Goal: Task Accomplishment & Management: Use online tool/utility

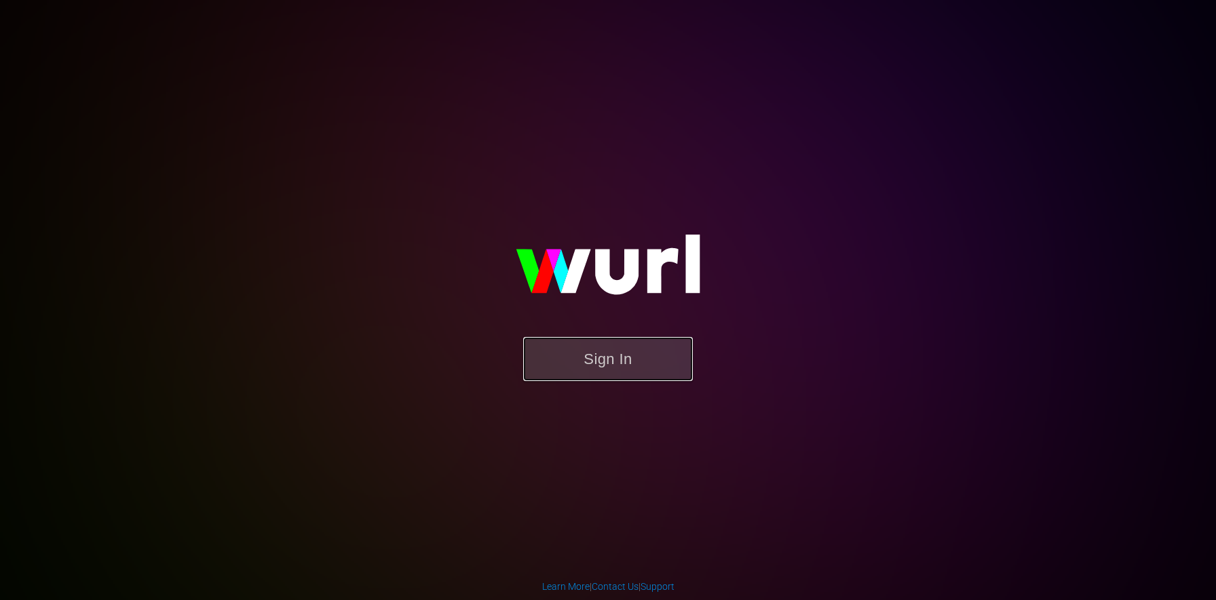
click at [625, 347] on button "Sign In" at bounding box center [608, 359] width 170 height 44
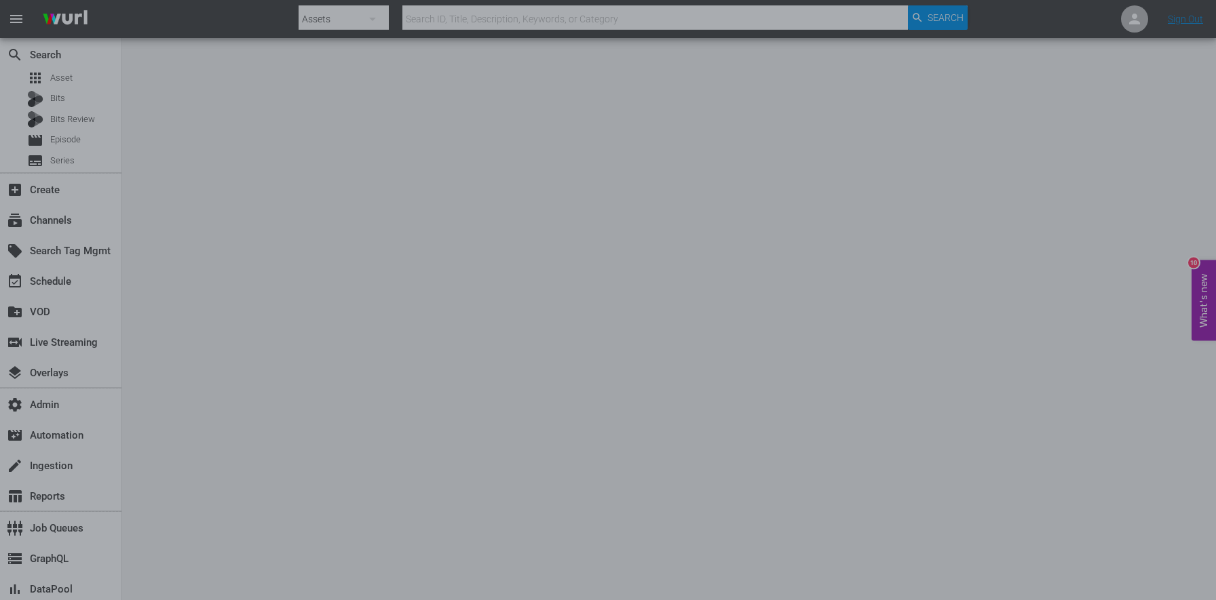
click at [78, 71] on div at bounding box center [608, 300] width 1216 height 600
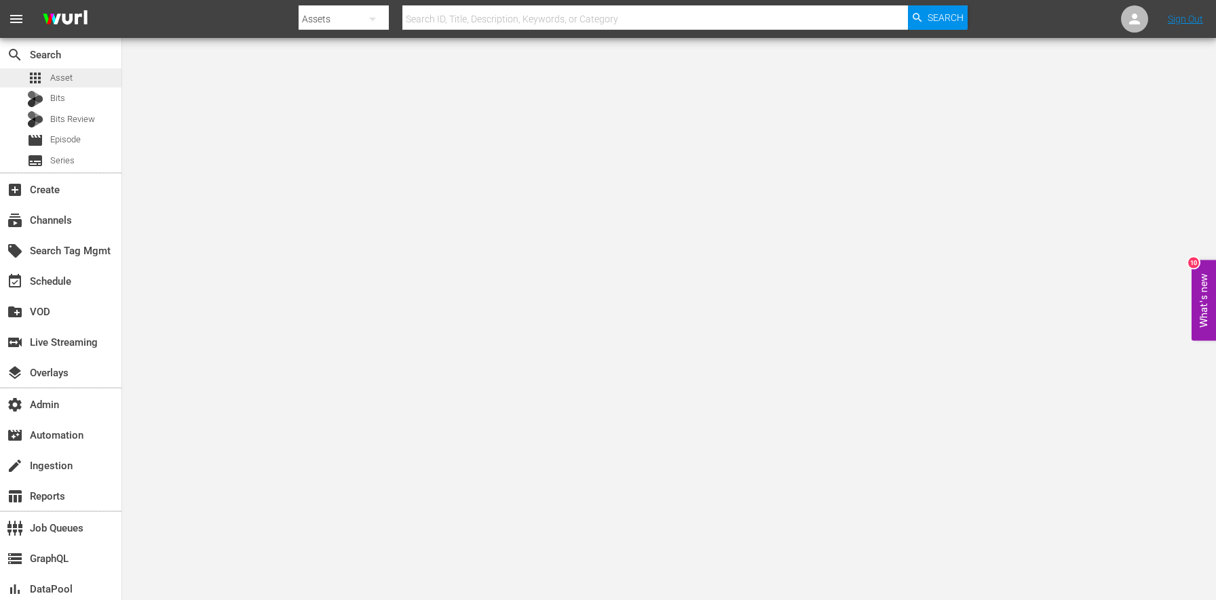
click at [72, 75] on div "apps Asset" at bounding box center [60, 78] width 121 height 19
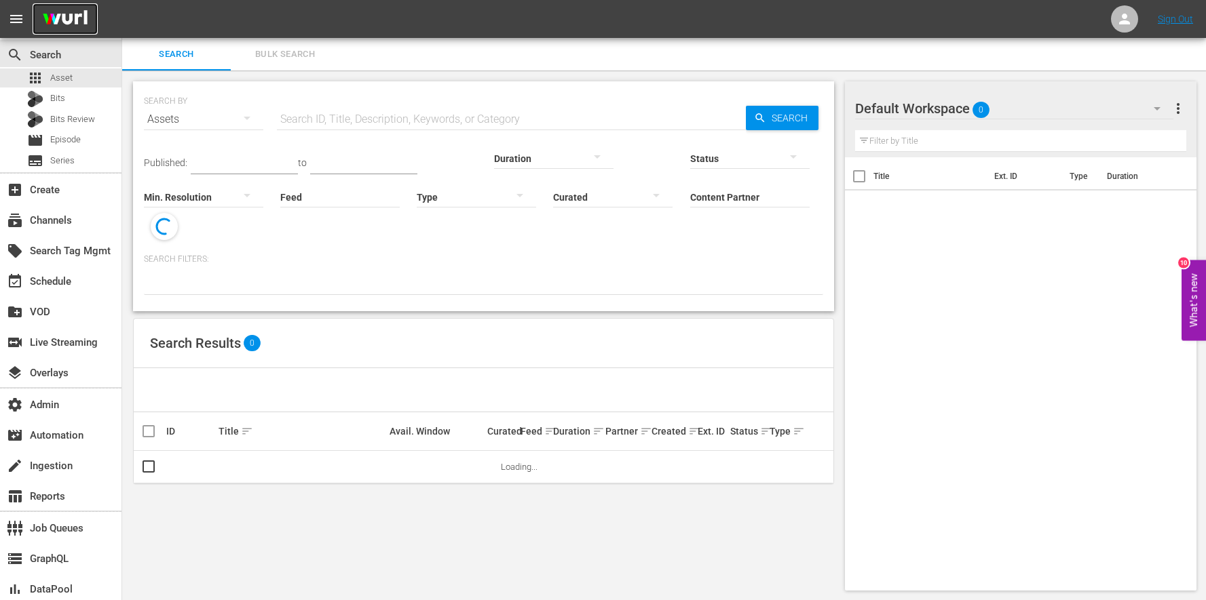
click at [66, 18] on img at bounding box center [65, 19] width 65 height 32
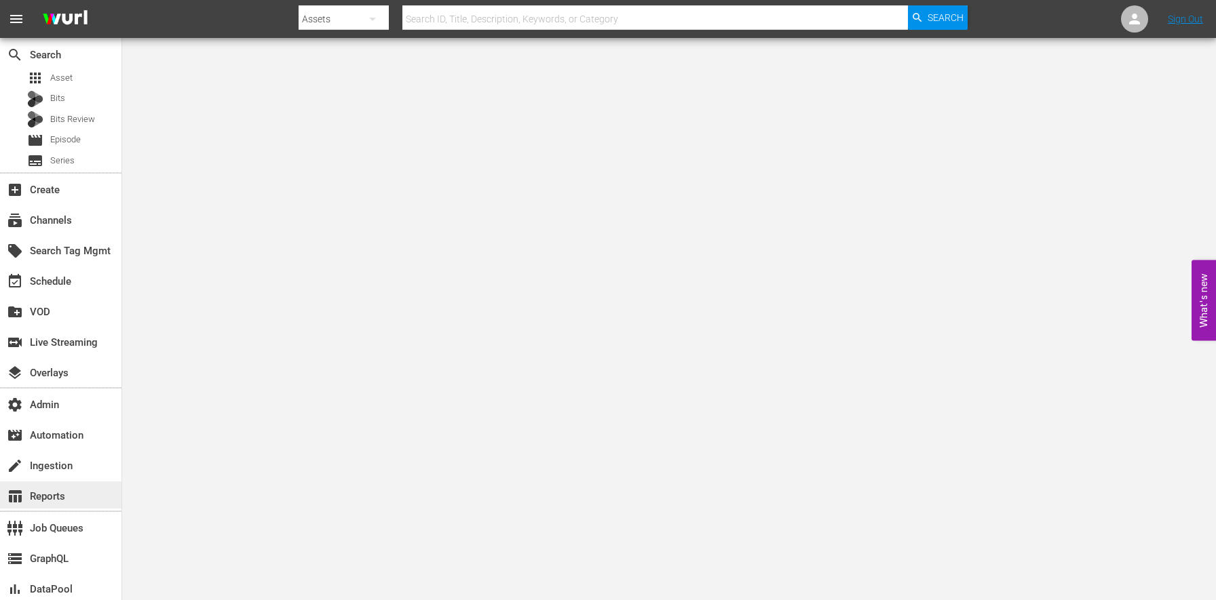
click at [54, 497] on div "table_chart Reports" at bounding box center [38, 495] width 76 height 12
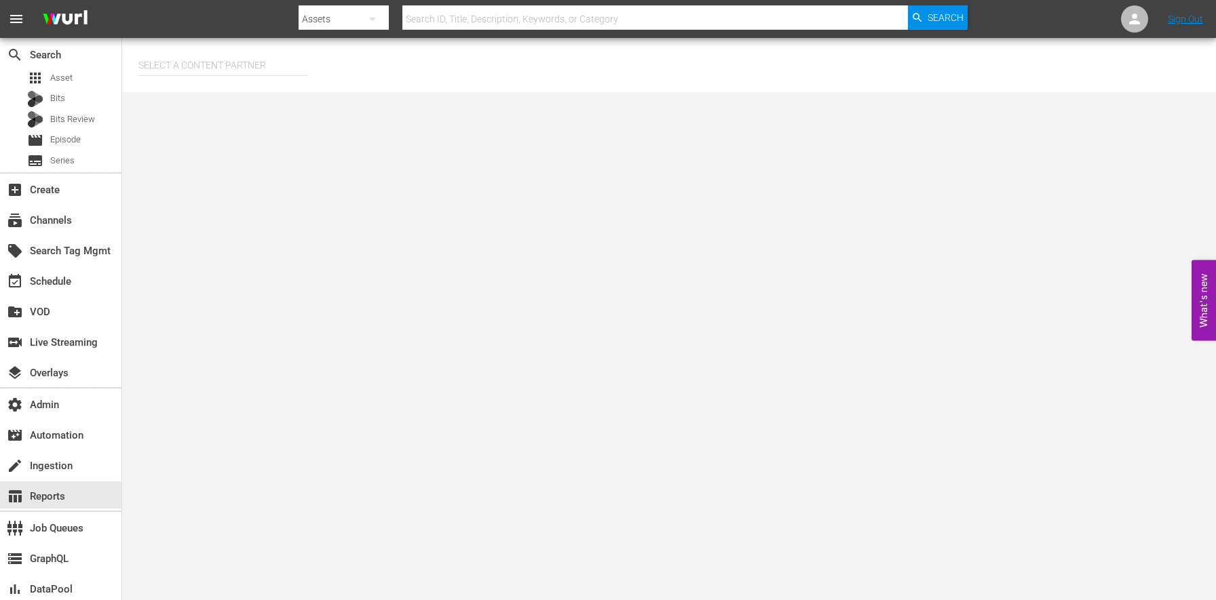
click at [254, 53] on input "text" at bounding box center [223, 65] width 170 height 33
click at [238, 107] on div "AMC Networks (138)" at bounding box center [248, 103] width 199 height 33
type input "AMC Networks (138)"
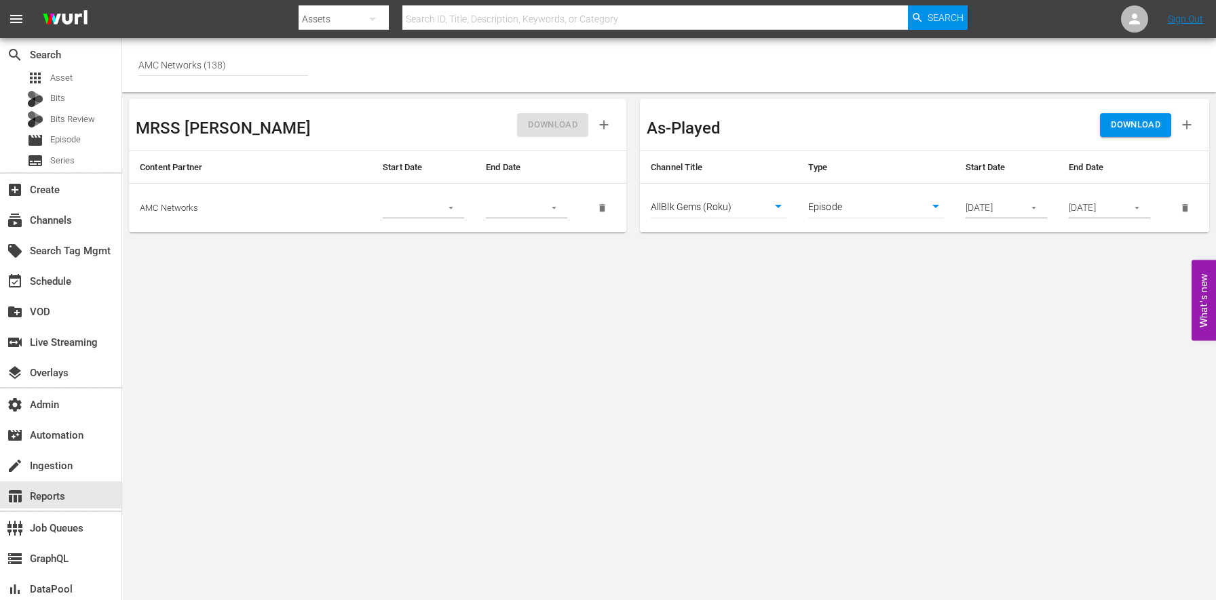
click at [1118, 123] on span "DOWNLOAD" at bounding box center [1136, 125] width 50 height 16
click at [107, 83] on div "apps Asset" at bounding box center [60, 78] width 121 height 19
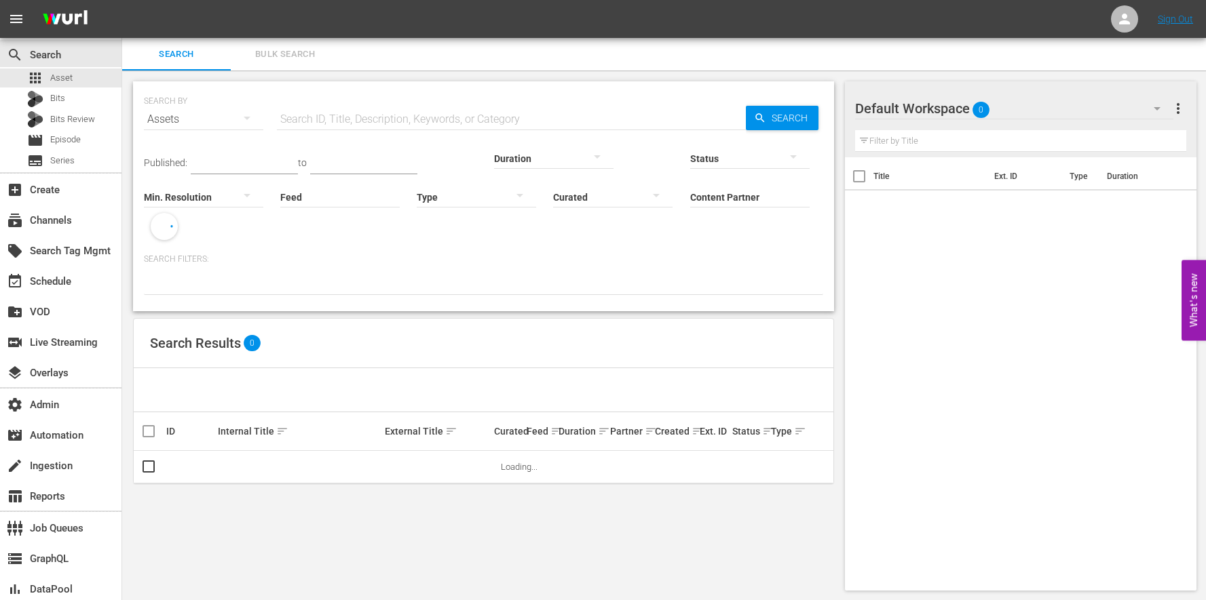
click at [1026, 112] on div "Default Workspace 0" at bounding box center [1014, 109] width 318 height 38
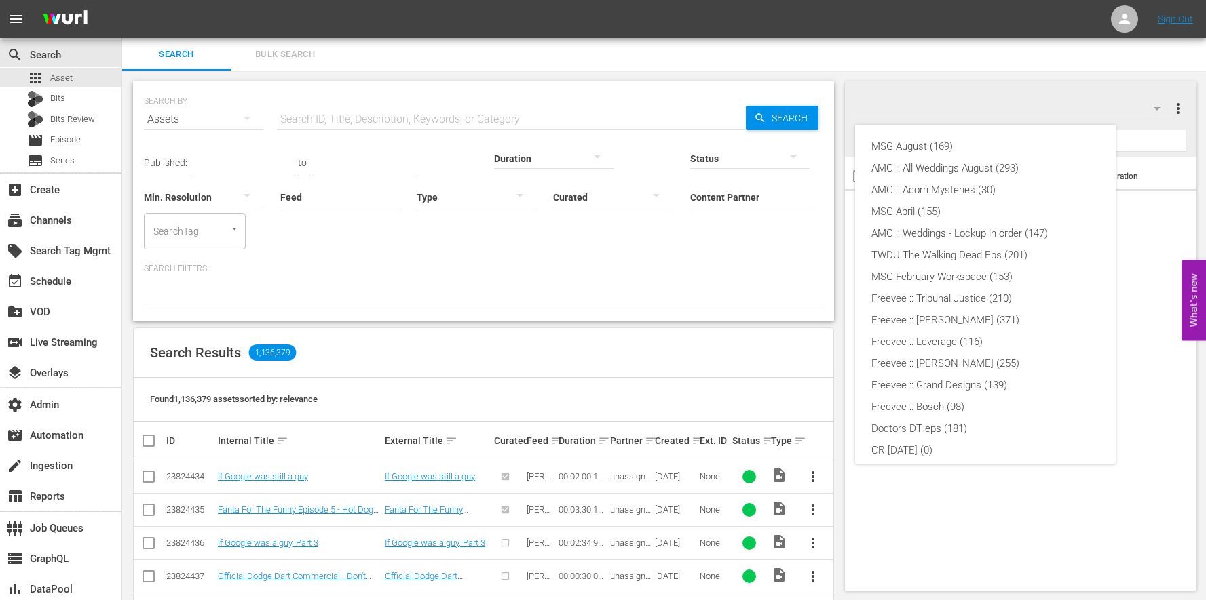
click at [795, 514] on div "MSG August (169) AMC :: All Weddings August (293) AMC :: Acorn Mysteries (30) M…" at bounding box center [603, 300] width 1206 height 600
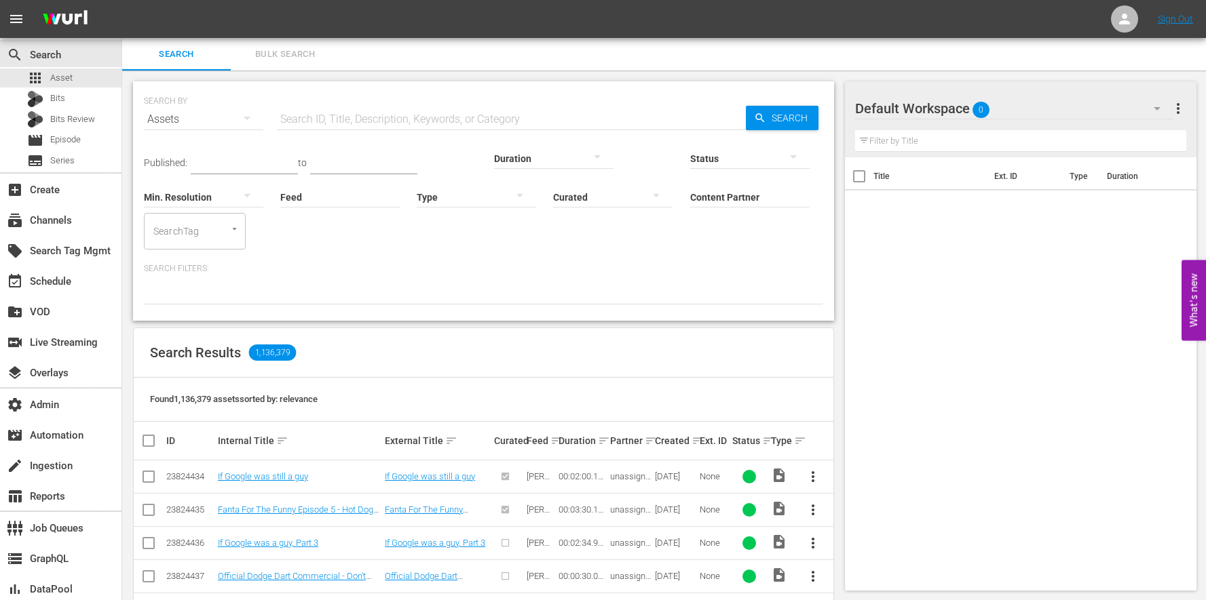
scroll to position [204, 0]
click at [94, 140] on div "movie Episode" at bounding box center [60, 140] width 121 height 19
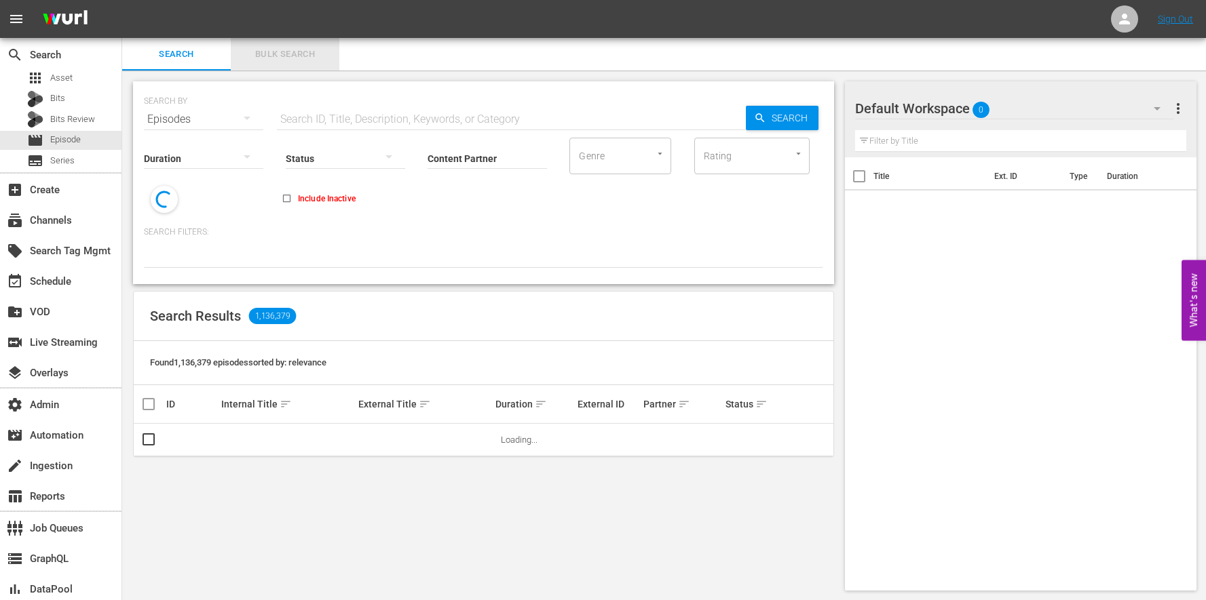
click at [271, 56] on span "Bulk Search" at bounding box center [285, 55] width 92 height 16
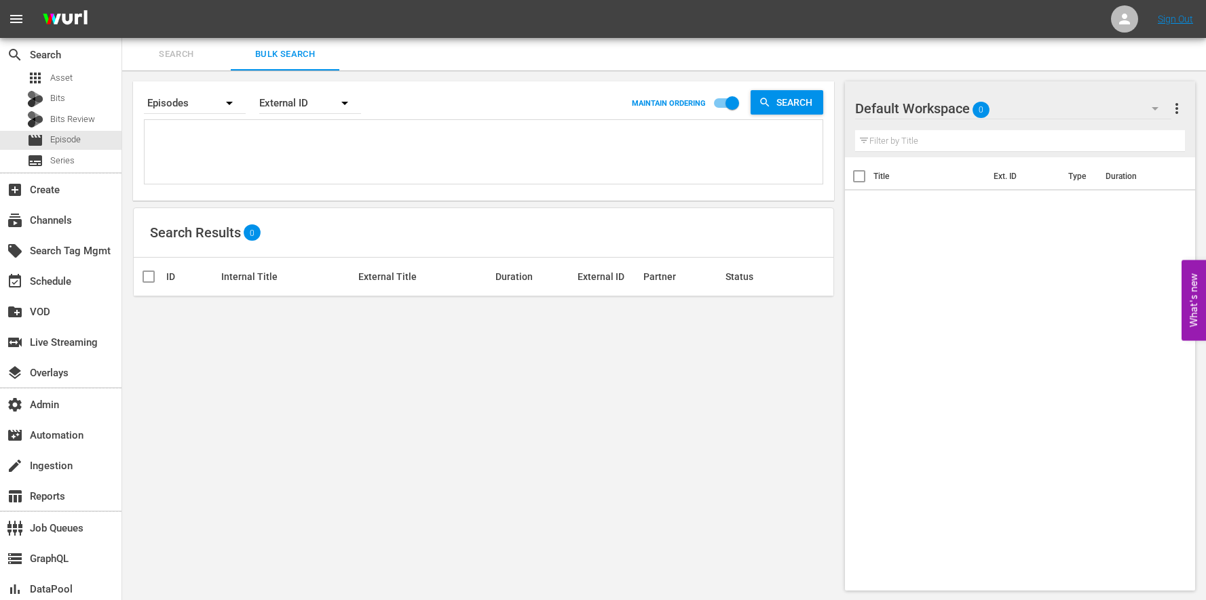
click at [302, 105] on div "External ID" at bounding box center [310, 103] width 102 height 38
click at [302, 161] on div "[PERSON_NAME] ID" at bounding box center [315, 163] width 81 height 22
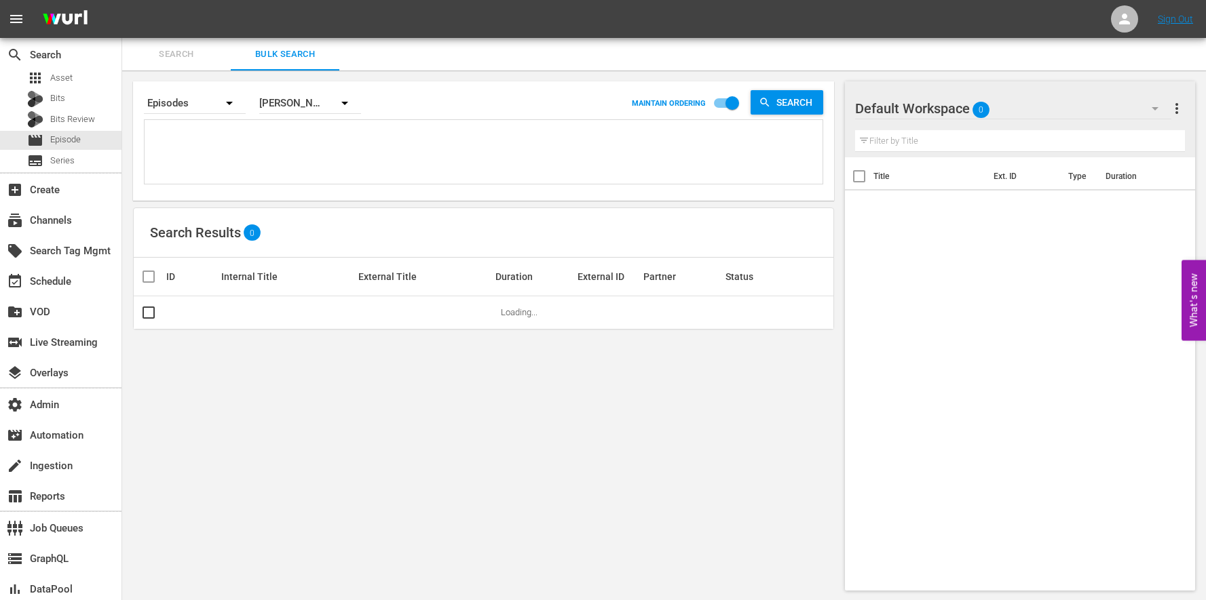
click at [227, 149] on div "External ID [PERSON_NAME] ID Title" at bounding box center [603, 300] width 1206 height 600
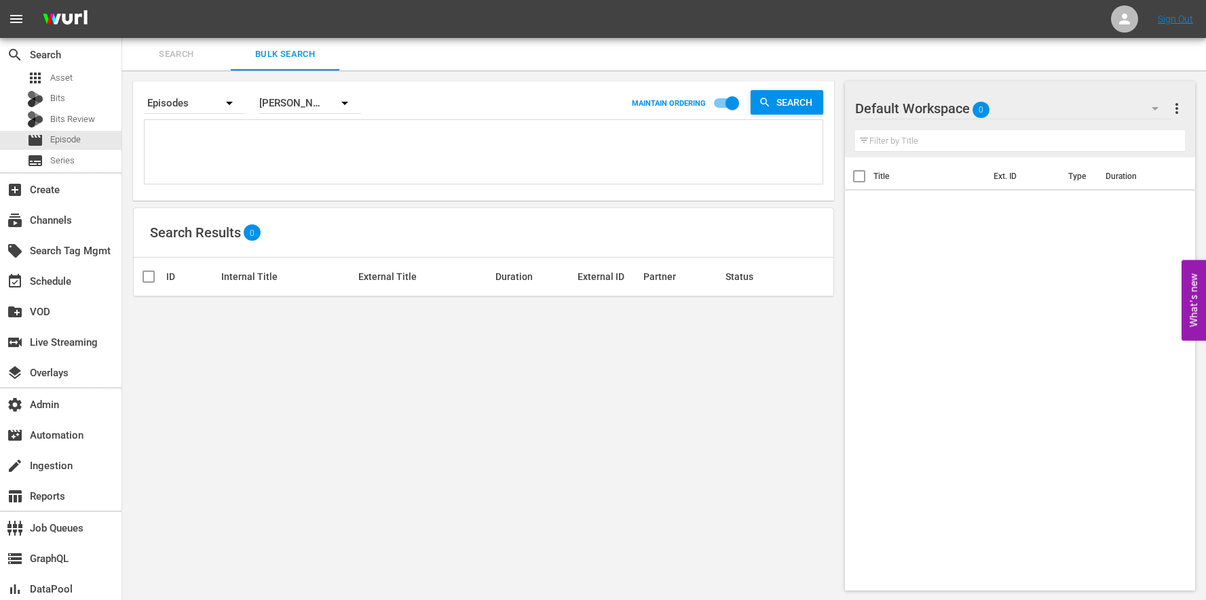
click at [207, 140] on textarea at bounding box center [485, 154] width 674 height 62
paste textarea "46607026 46607025 46607024 46607023 46607022 46607021 63767673 46607019 6376767…"
type textarea "46607026 46607025 46607024 46607023 46607022 46607021 63767673 46607019 6376767…"
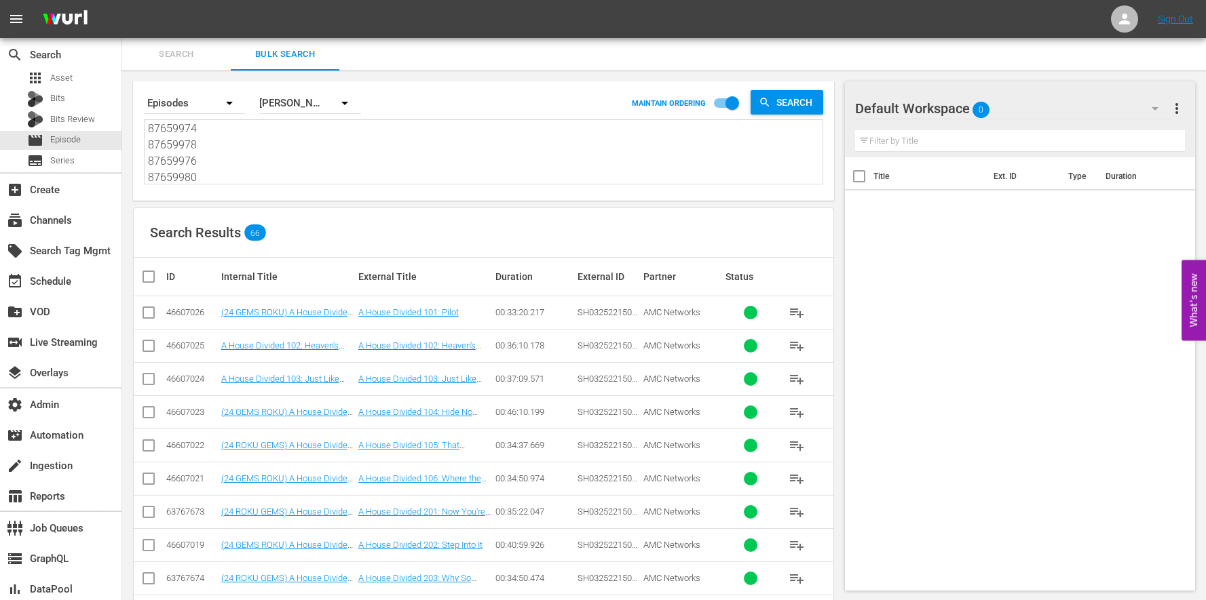
click at [168, 271] on div "ID" at bounding box center [191, 276] width 51 height 11
click at [145, 277] on input "checkbox" at bounding box center [153, 277] width 27 height 16
checkbox input "true"
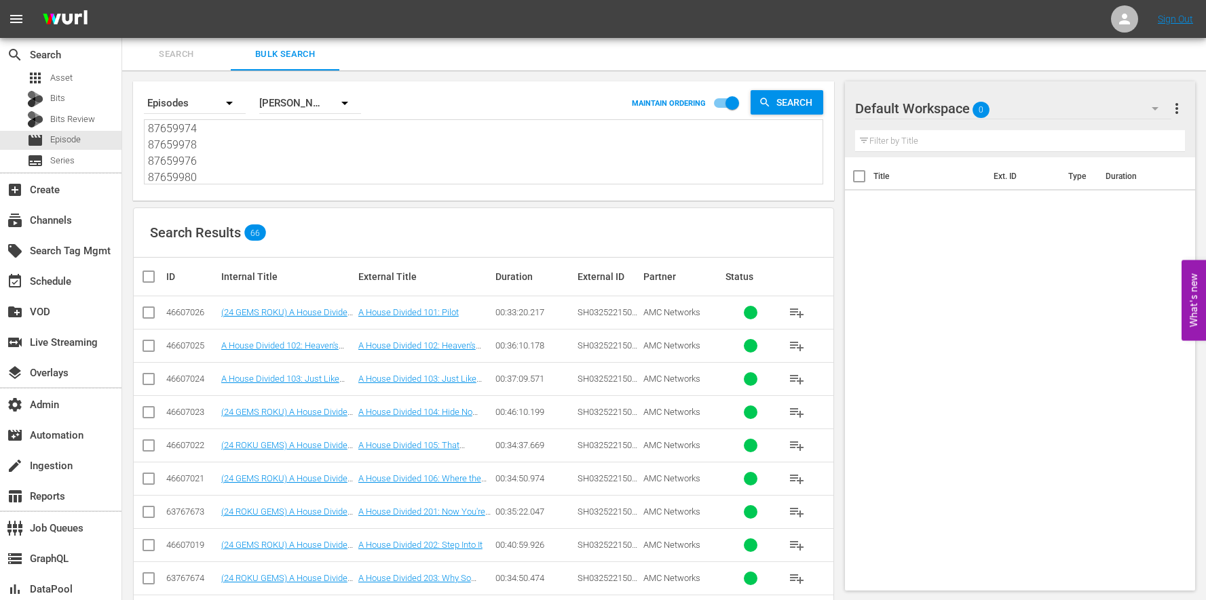
checkbox input "true"
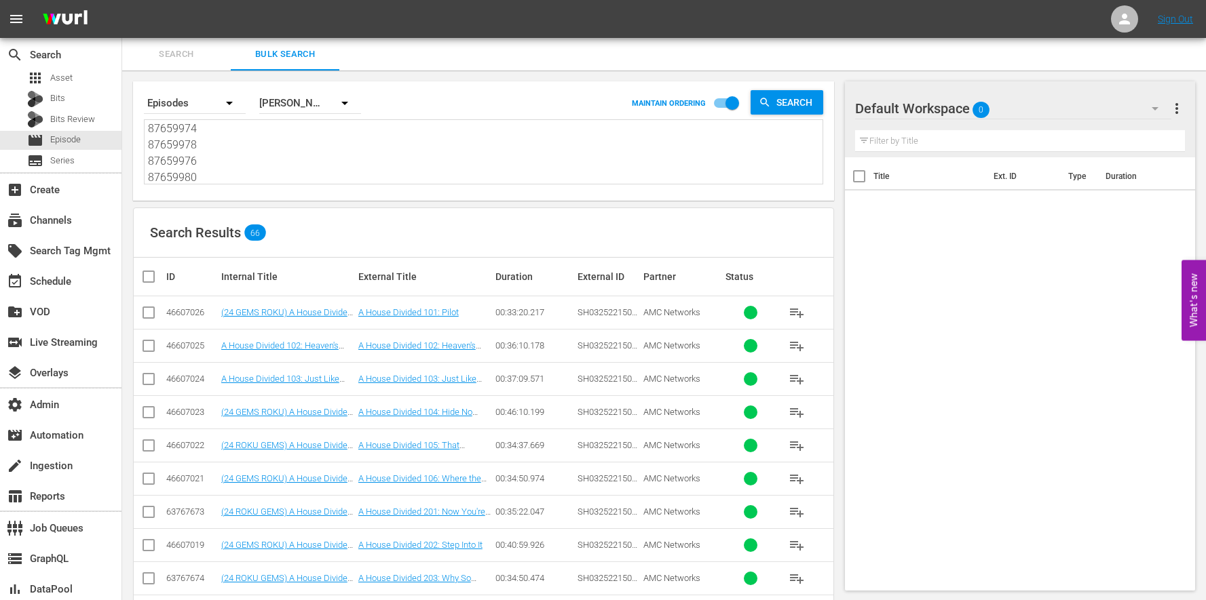
checkbox input "true"
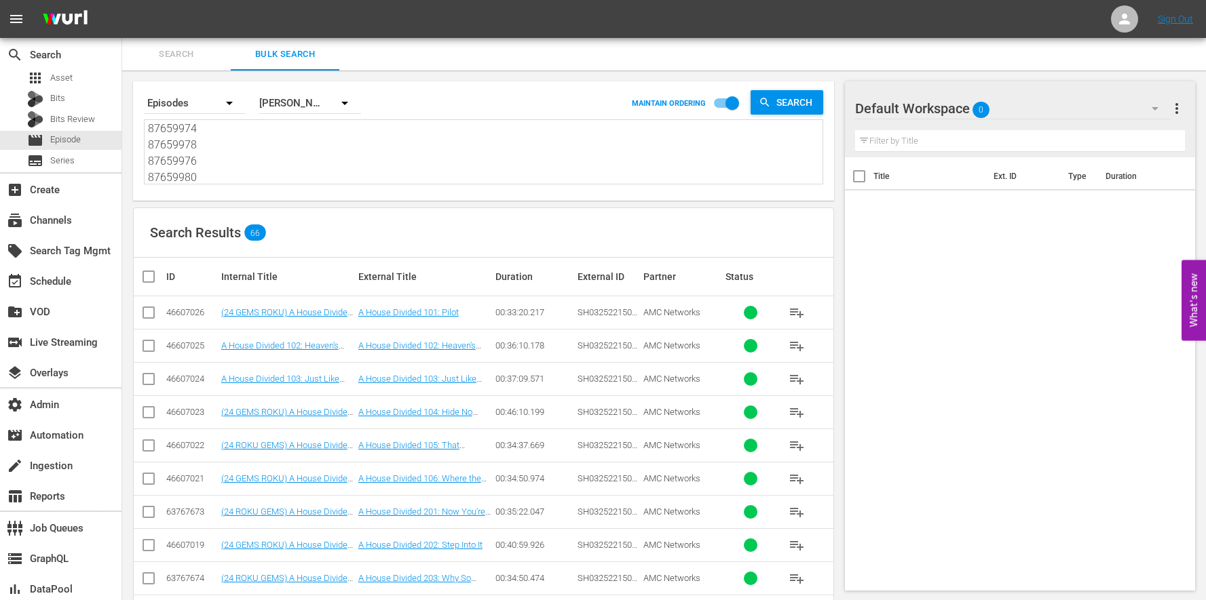
checkbox input "true"
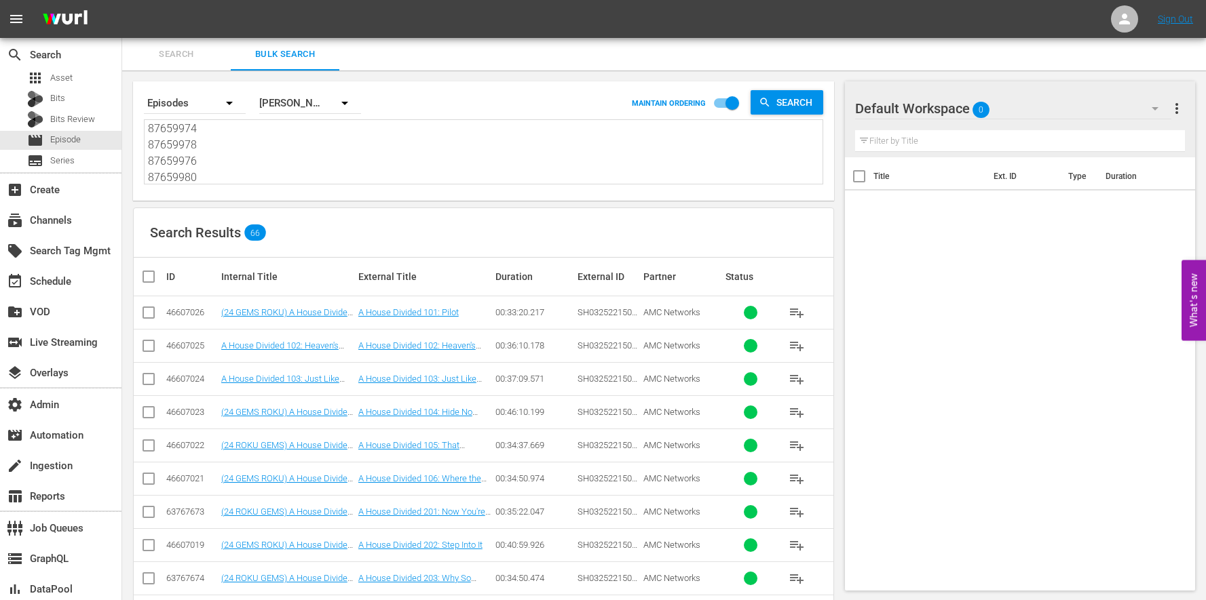
checkbox input "true"
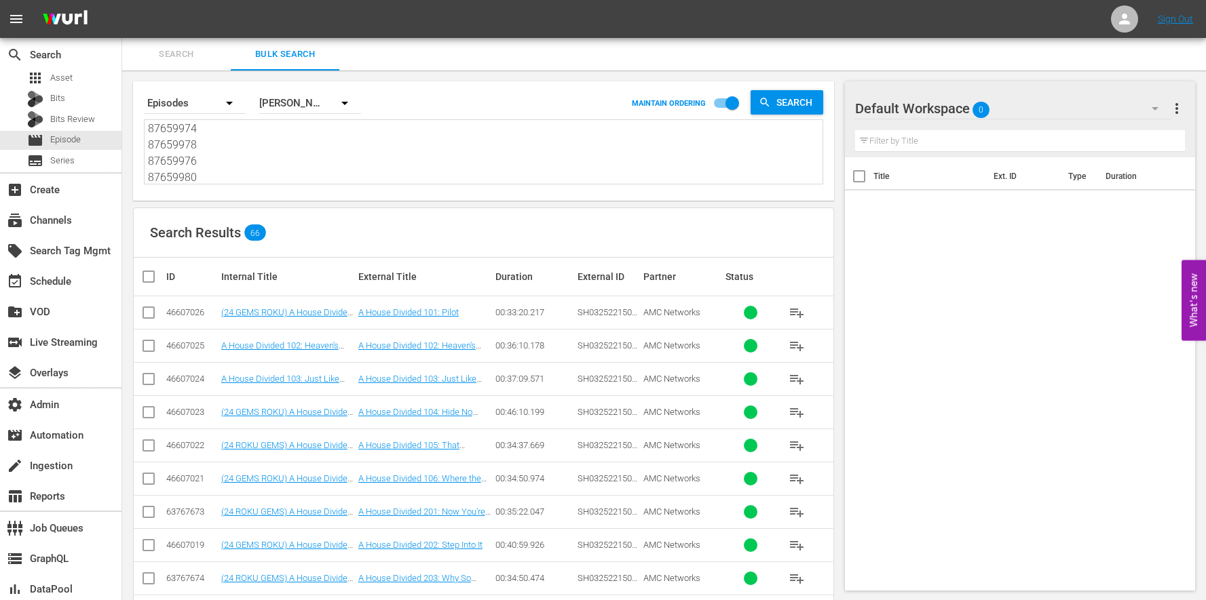
checkbox input "true"
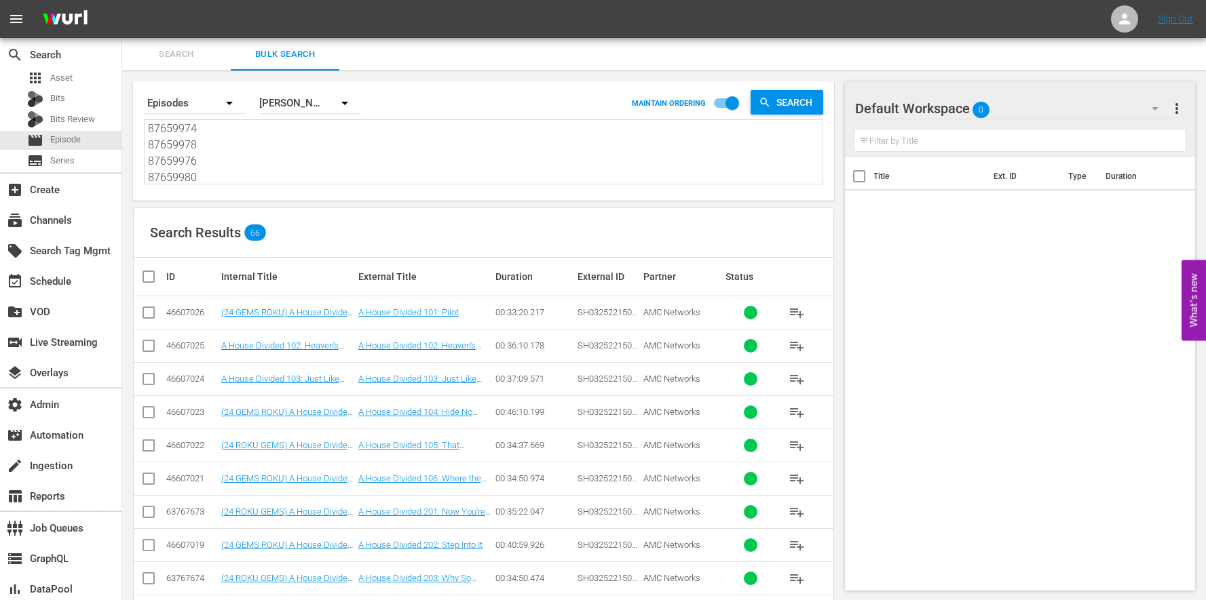
checkbox input "true"
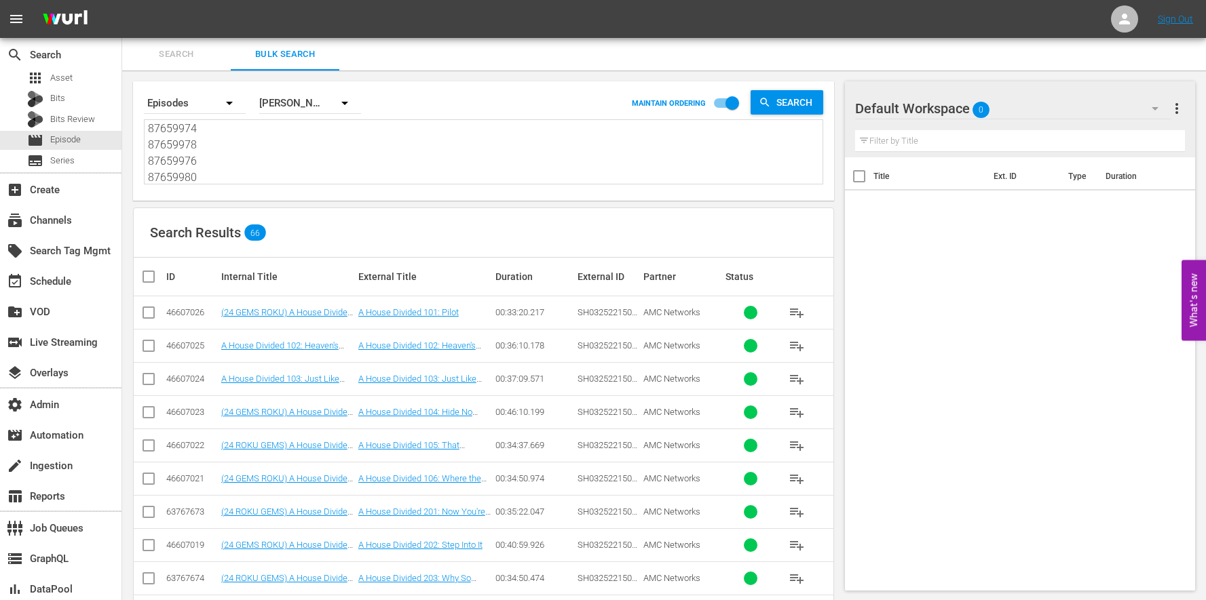
checkbox input "true"
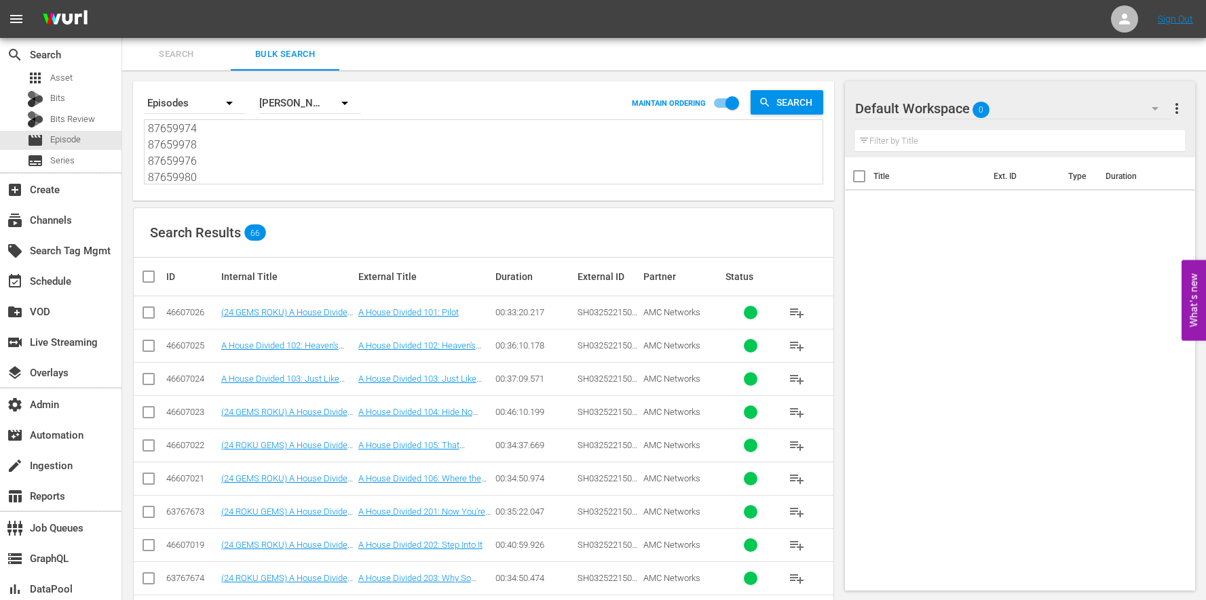
checkbox input "true"
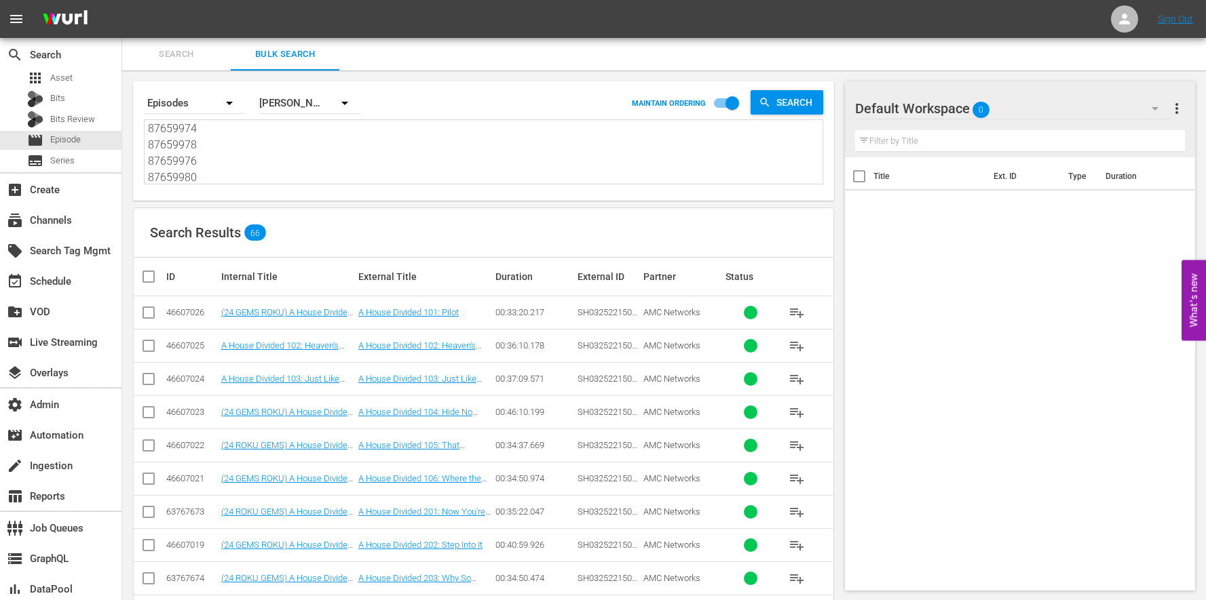
checkbox input "true"
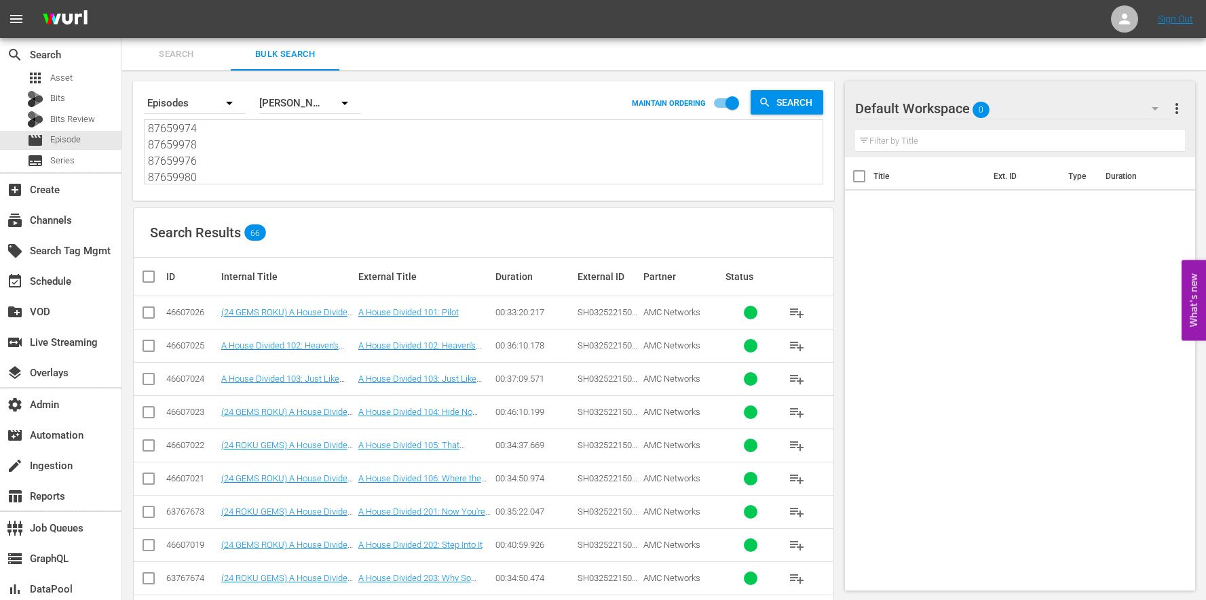
checkbox input "true"
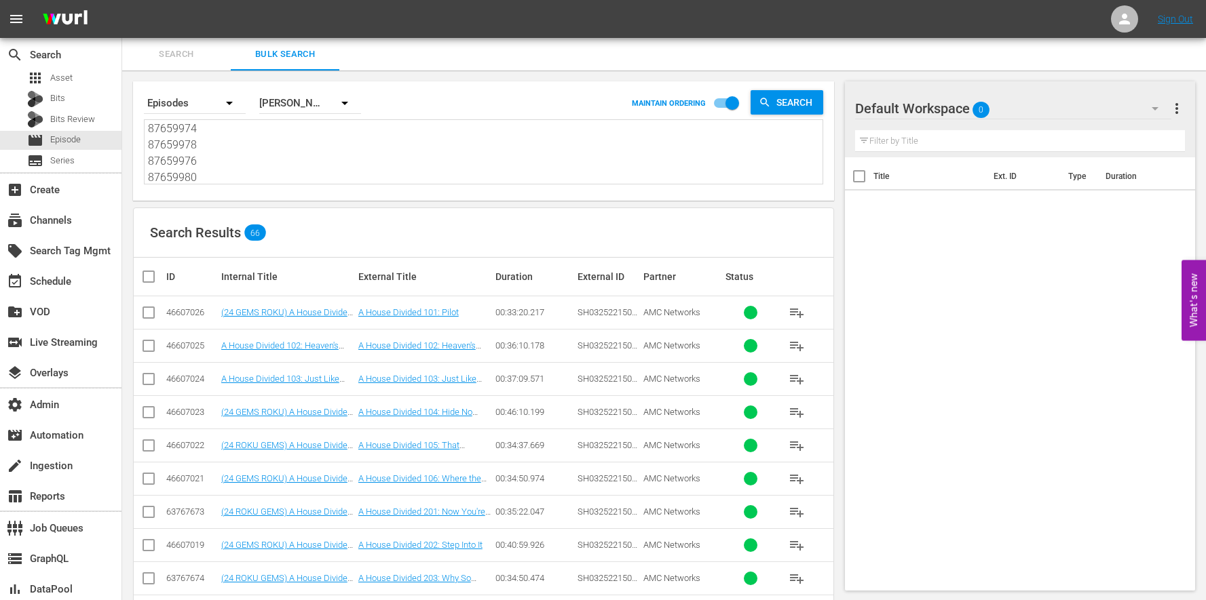
checkbox input "true"
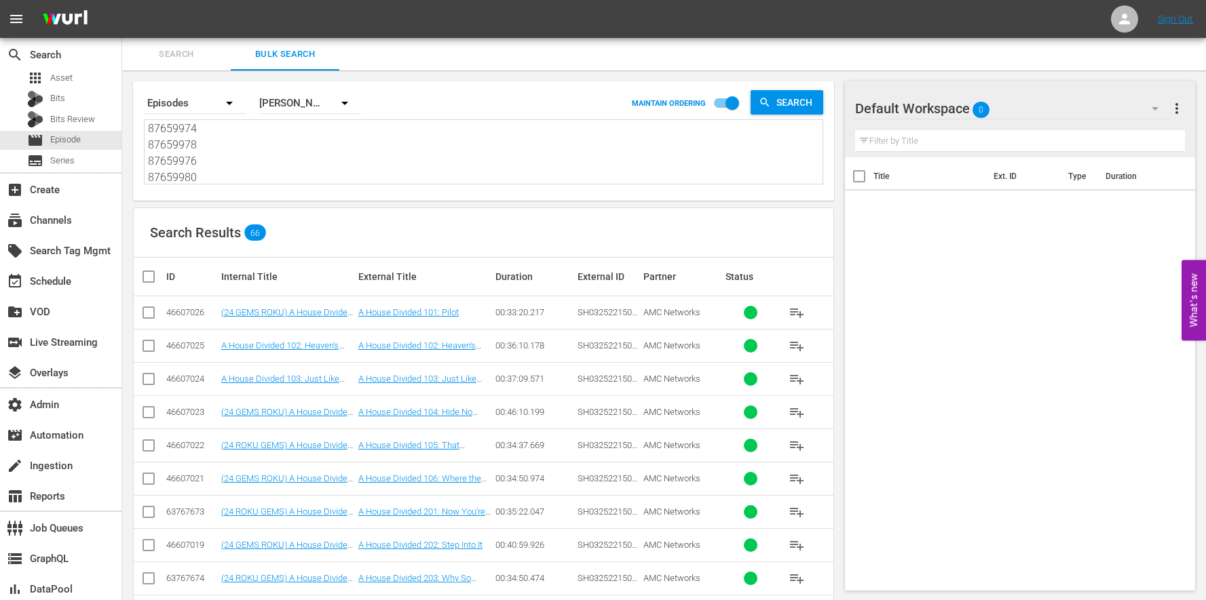
checkbox input "true"
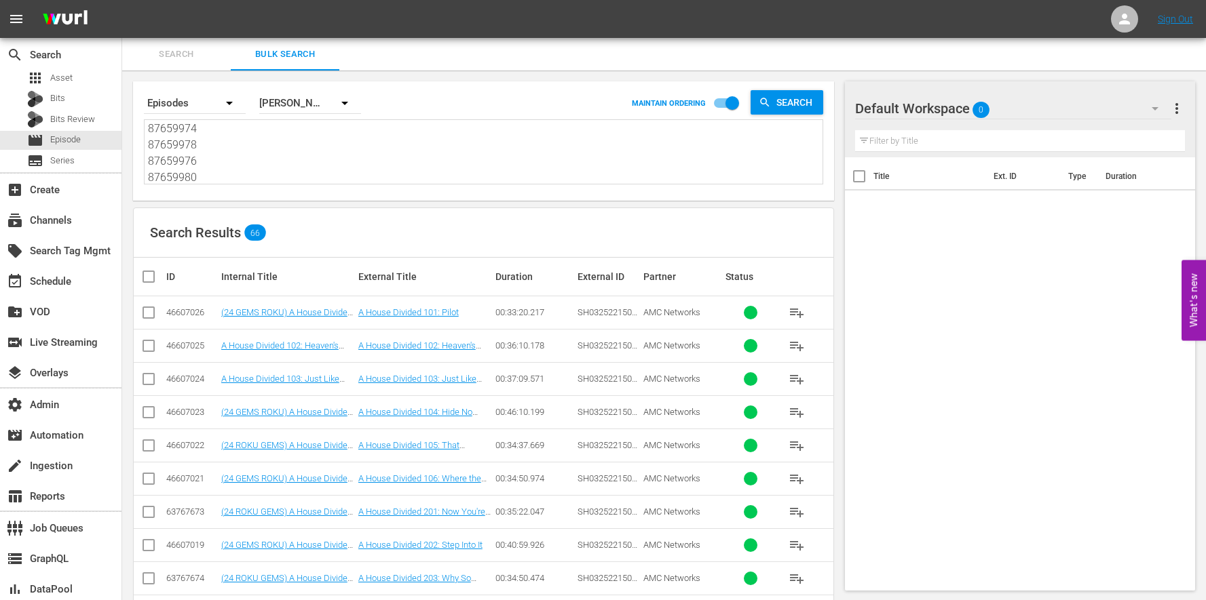
checkbox input "true"
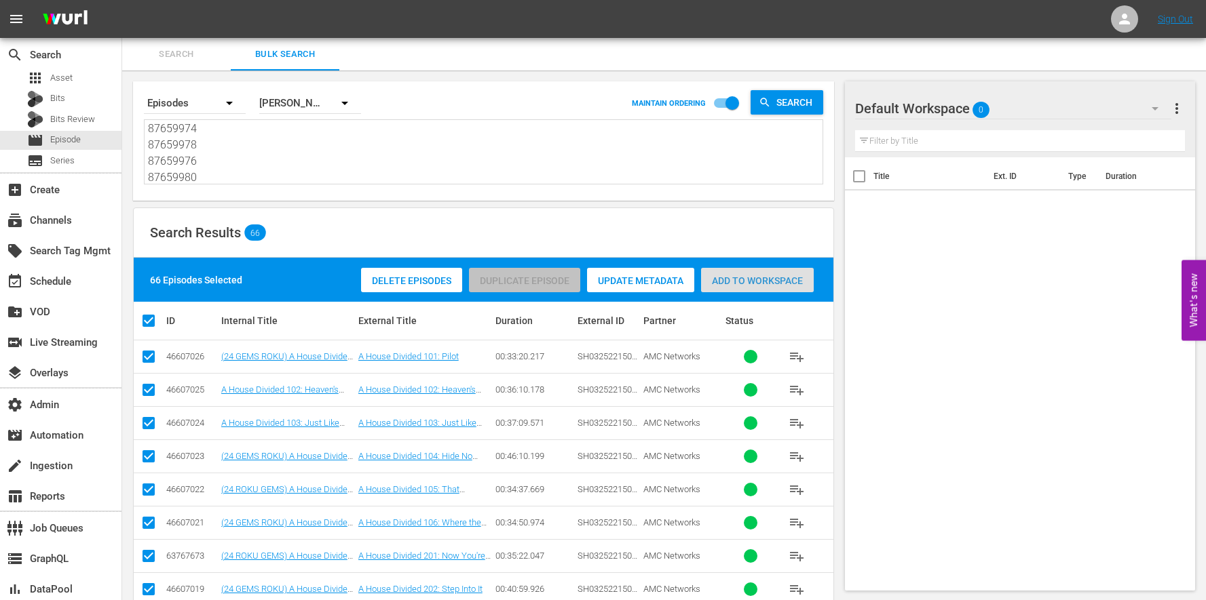
click at [784, 283] on span "Add to Workspace" at bounding box center [757, 280] width 113 height 11
